Goal: Complete application form

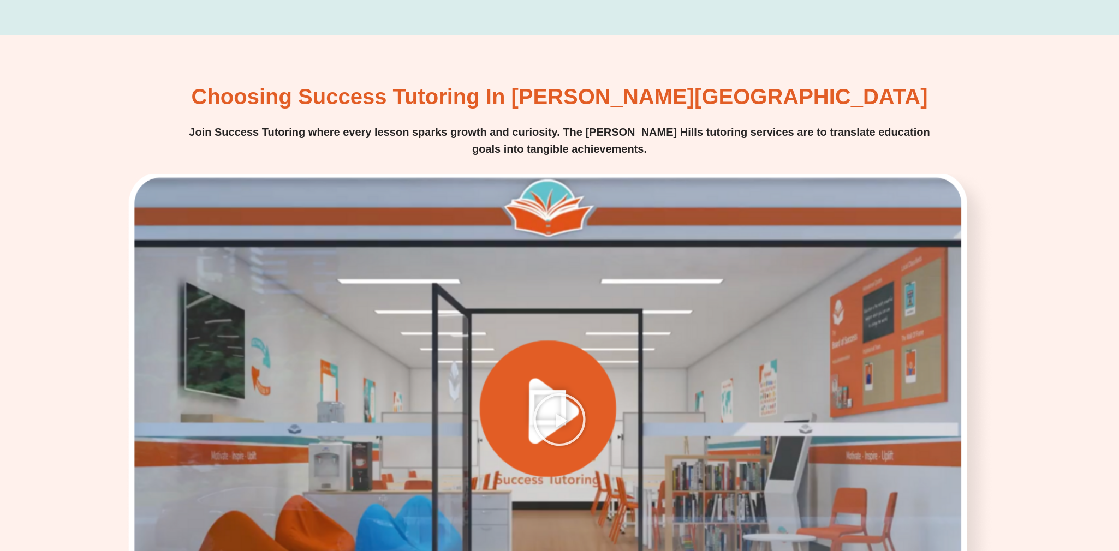
scroll to position [1529, 0]
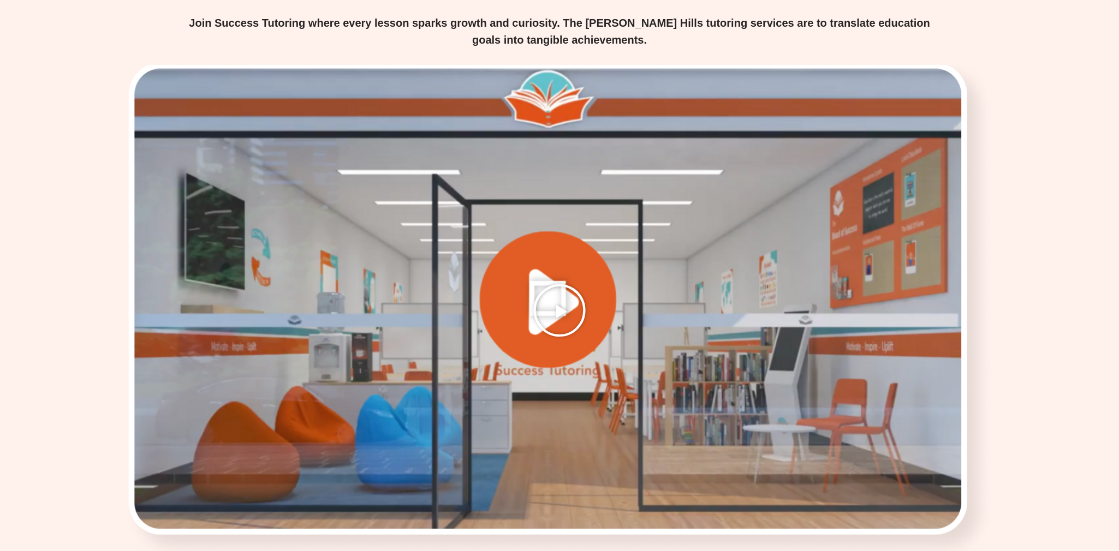
click at [558, 292] on icon "Play Video" at bounding box center [559, 310] width 55 height 55
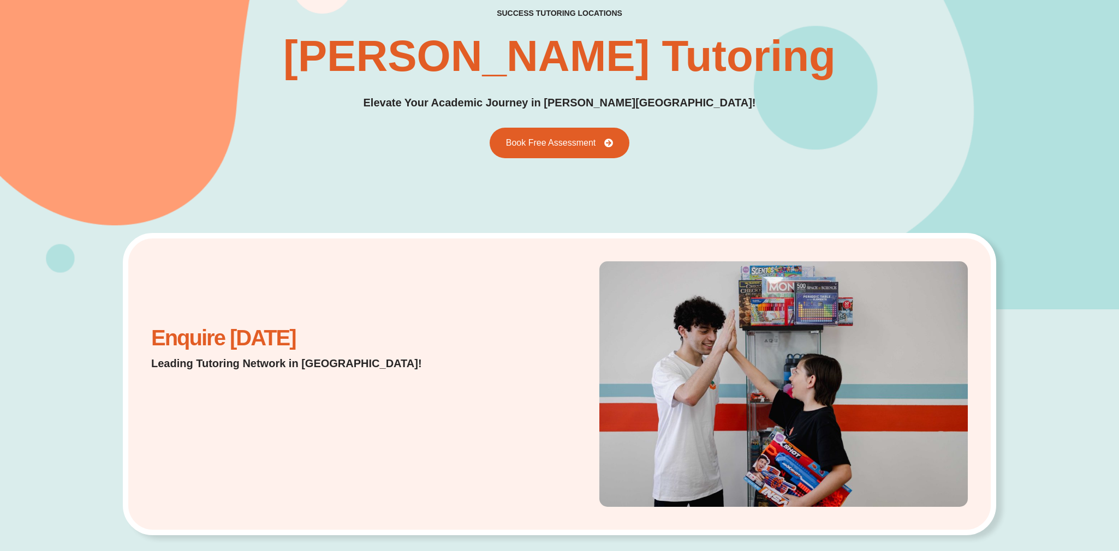
scroll to position [0, 0]
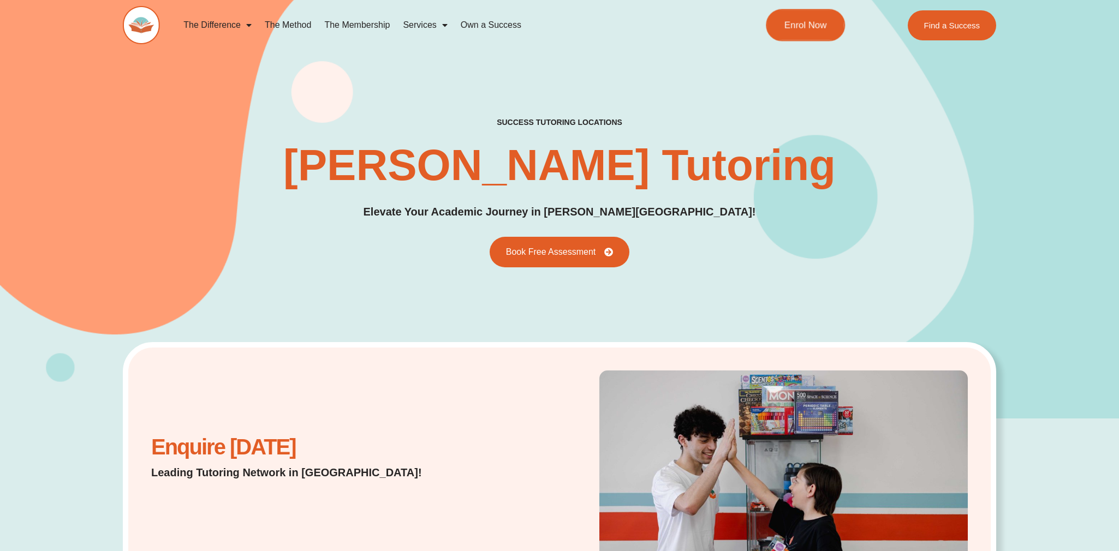
click at [798, 27] on span "Enrol Now" at bounding box center [805, 25] width 43 height 9
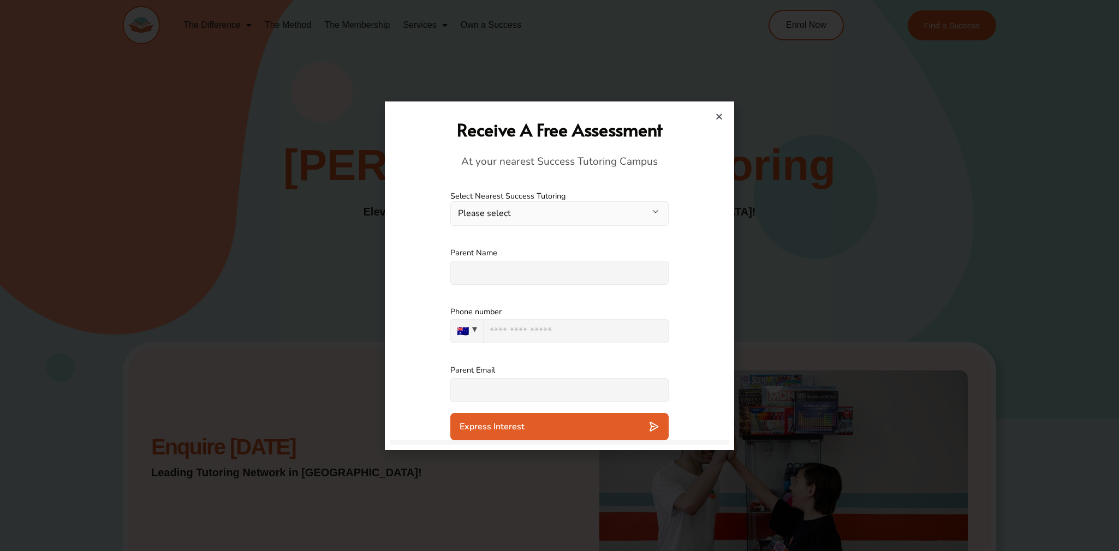
click at [634, 209] on button "Please select" at bounding box center [559, 213] width 218 height 25
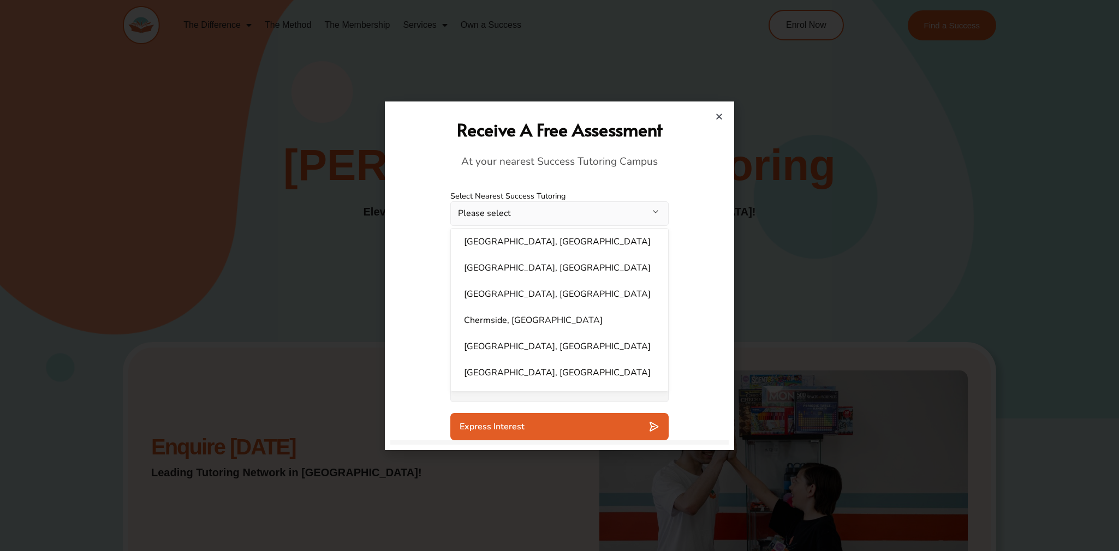
scroll to position [273, 0]
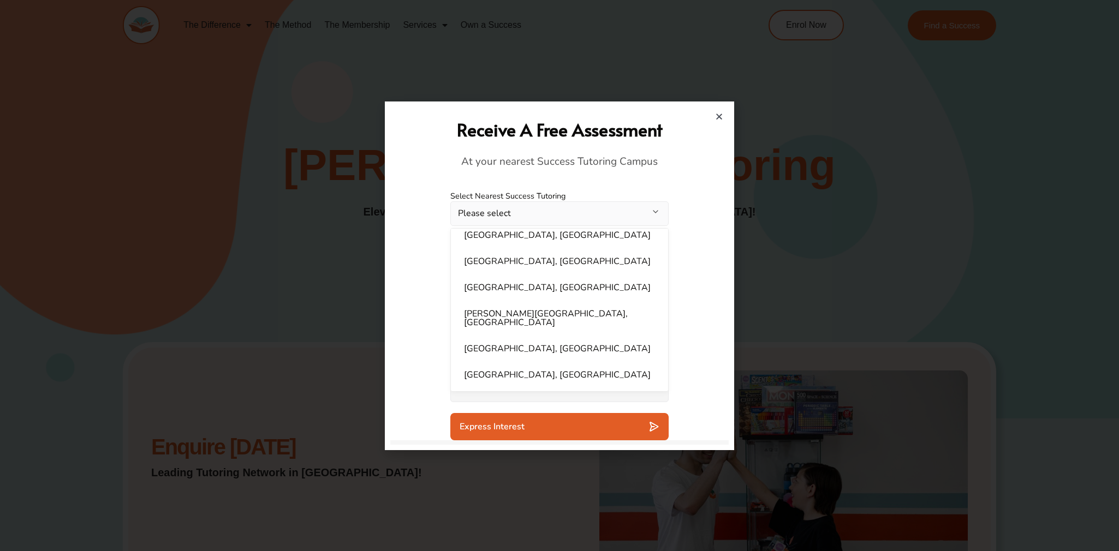
click at [519, 310] on li "[PERSON_NAME][GEOGRAPHIC_DATA], [GEOGRAPHIC_DATA]" at bounding box center [560, 318] width 204 height 31
select select "**********"
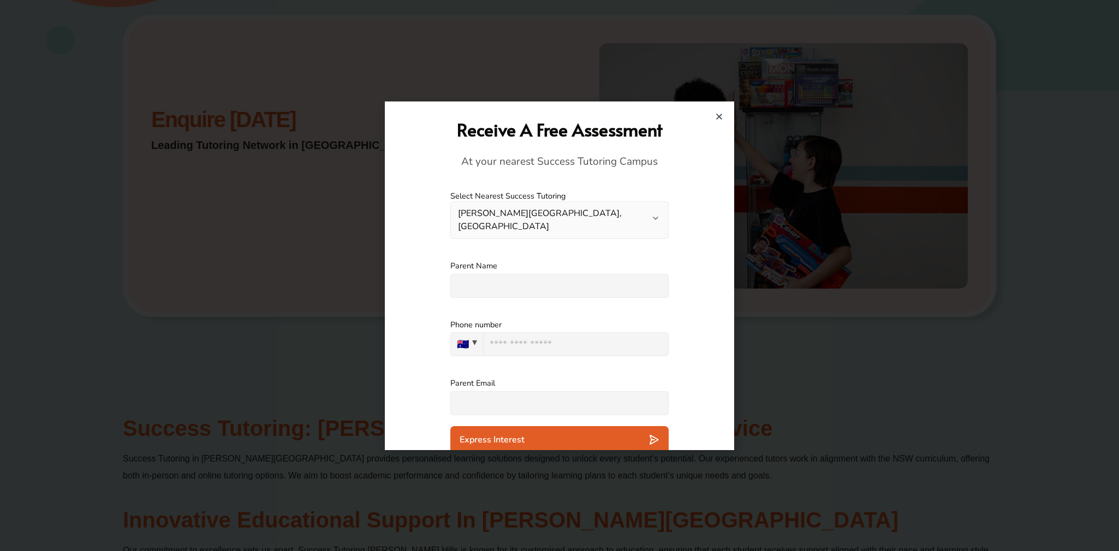
scroll to position [55, 0]
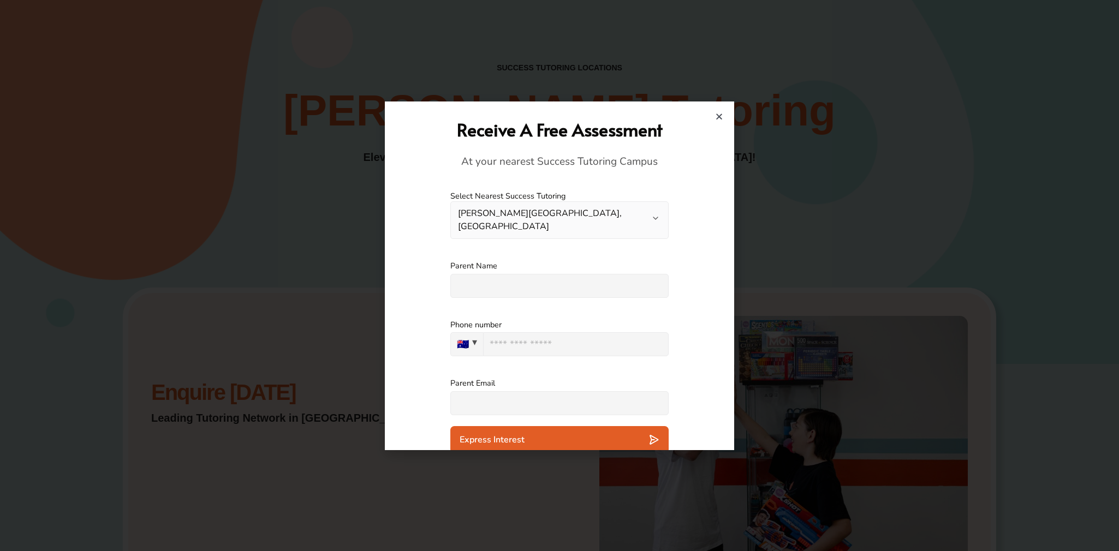
click at [467, 278] on input "text" at bounding box center [559, 286] width 218 height 24
type input "**********"
click at [512, 332] on input "tel" at bounding box center [576, 344] width 186 height 24
type input "**********"
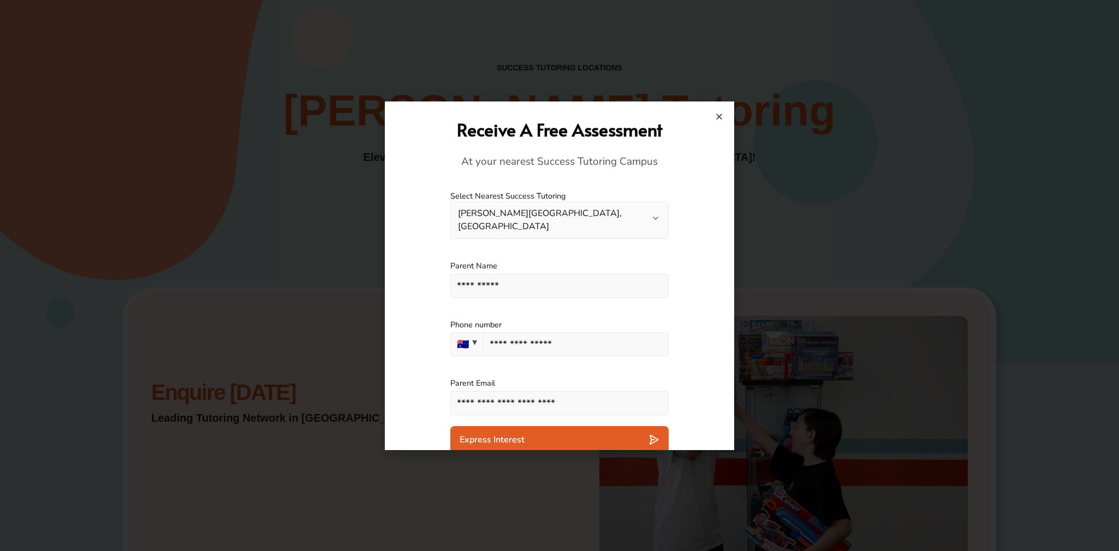
click at [548, 435] on div "Express Interest" at bounding box center [560, 440] width 200 height 11
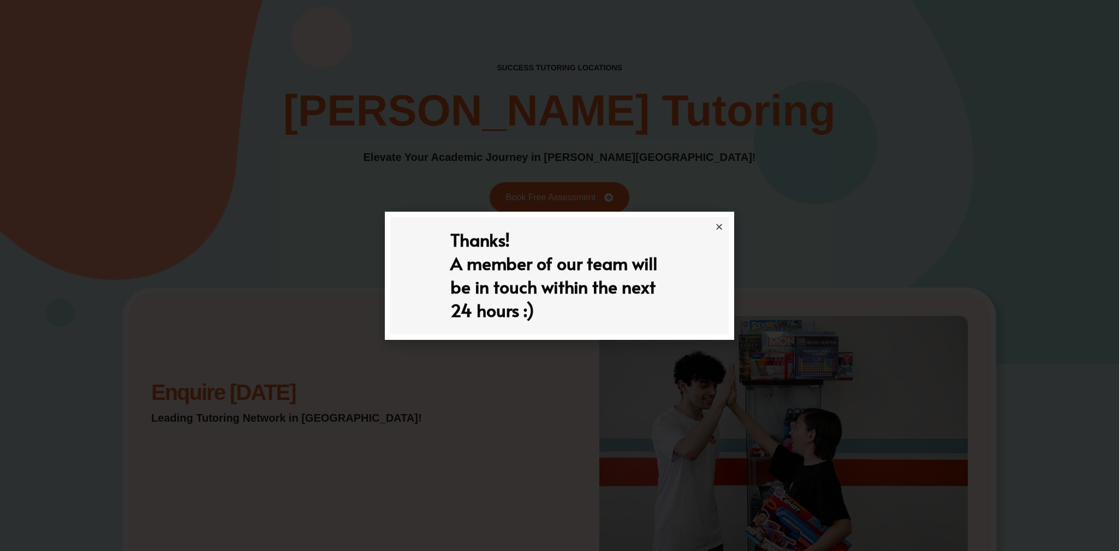
click at [717, 225] on icon "Close" at bounding box center [719, 227] width 8 height 8
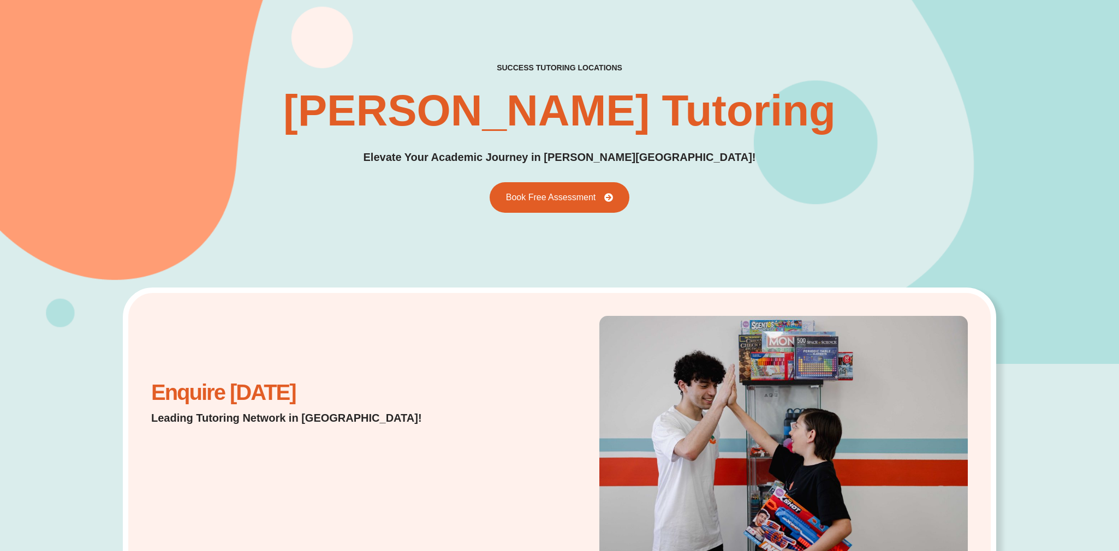
scroll to position [0, 0]
